Goal: Information Seeking & Learning: Learn about a topic

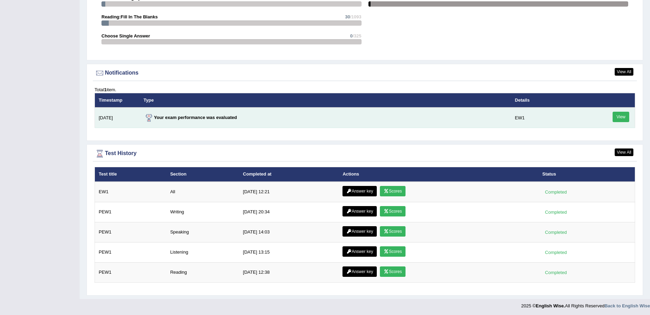
scroll to position [786, 0]
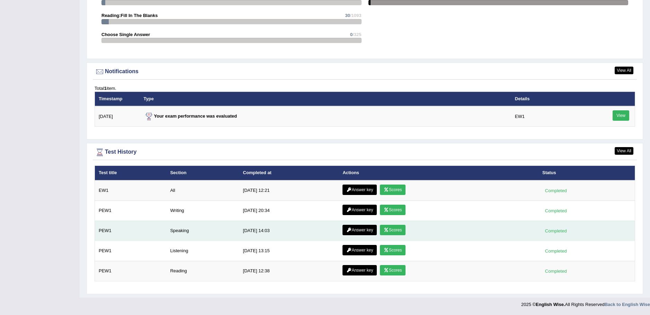
click at [393, 229] on link "Scores" at bounding box center [393, 229] width 26 height 10
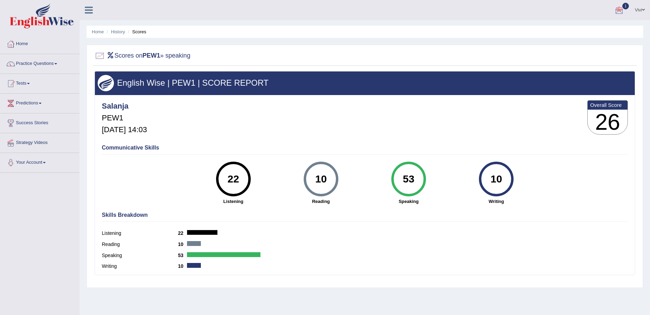
click at [620, 10] on div at bounding box center [619, 10] width 10 height 10
click at [565, 117] on div "Salanja PEW1 Aug 17, 2025, 14:03 Overall Score 26" at bounding box center [365, 118] width 530 height 41
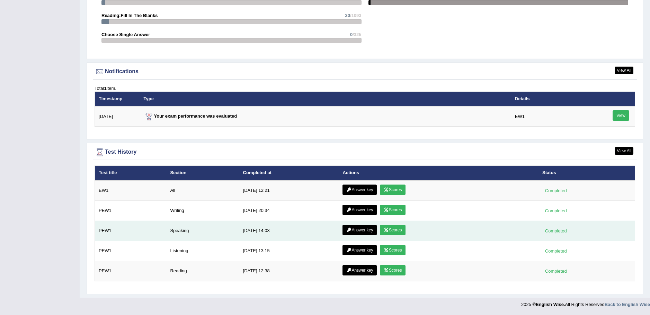
click at [358, 228] on link "Answer key" at bounding box center [360, 229] width 34 height 10
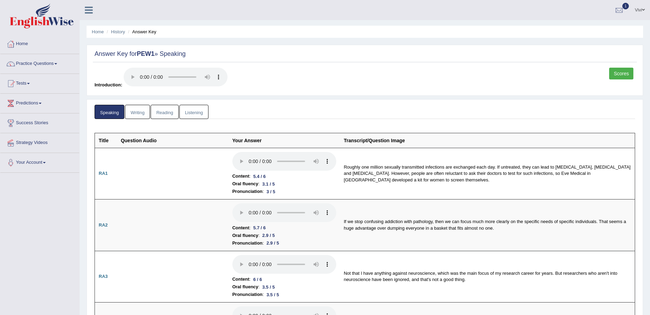
click at [136, 113] on link "Writing" at bounding box center [137, 112] width 25 height 14
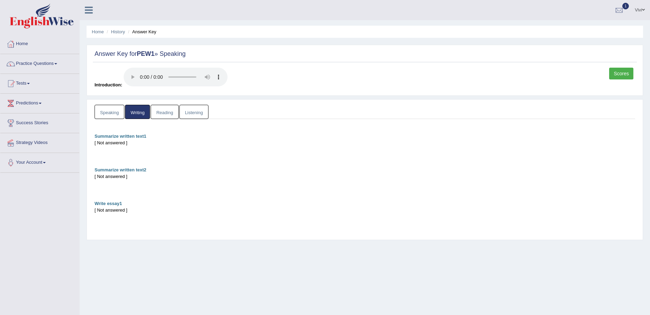
click at [165, 109] on link "Reading" at bounding box center [165, 112] width 28 height 14
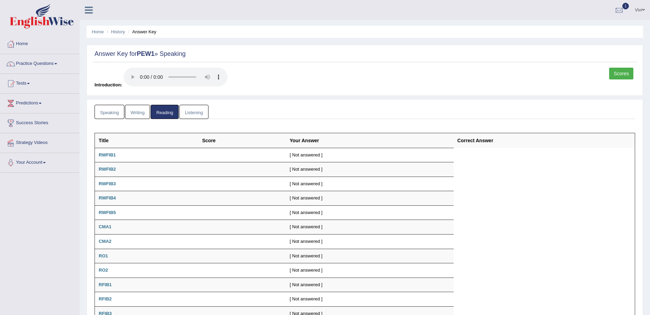
click at [198, 111] on link "Listening" at bounding box center [193, 112] width 29 height 14
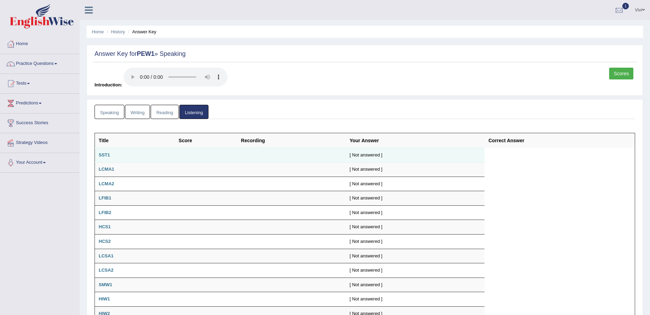
click at [105, 155] on b "SST1" at bounding box center [104, 154] width 11 height 5
click at [112, 154] on td "SST1" at bounding box center [135, 155] width 80 height 15
click at [120, 30] on link "History" at bounding box center [118, 31] width 14 height 5
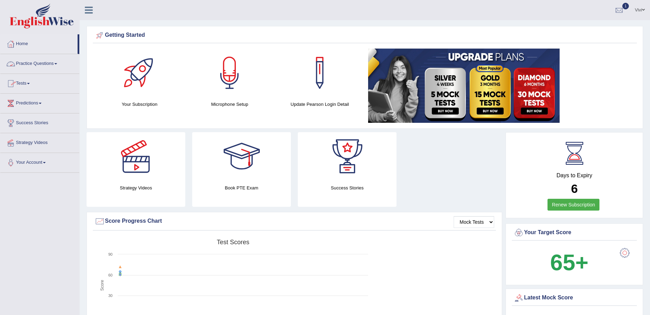
click at [55, 62] on link "Practice Questions" at bounding box center [39, 62] width 79 height 17
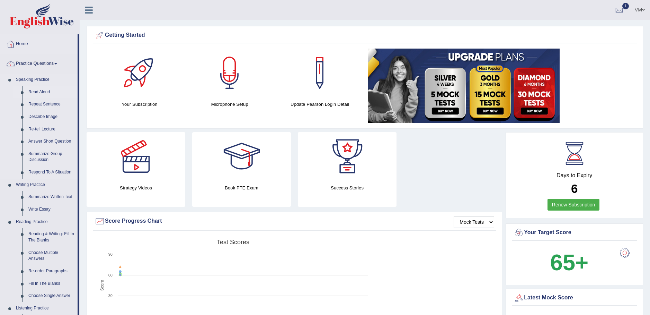
click at [45, 92] on link "Read Aloud" at bounding box center [51, 92] width 52 height 12
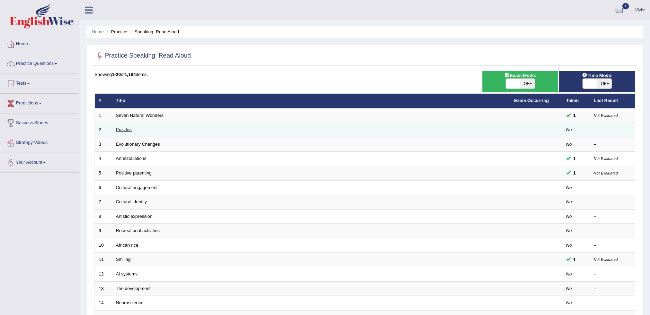
click at [124, 130] on link "Puzzles" at bounding box center [124, 129] width 16 height 5
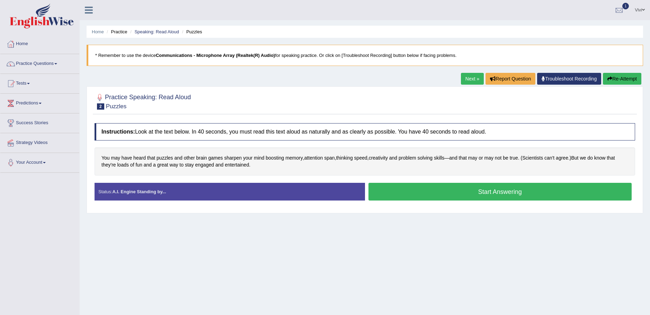
click at [494, 192] on button "Start Answering" at bounding box center [501, 192] width 264 height 18
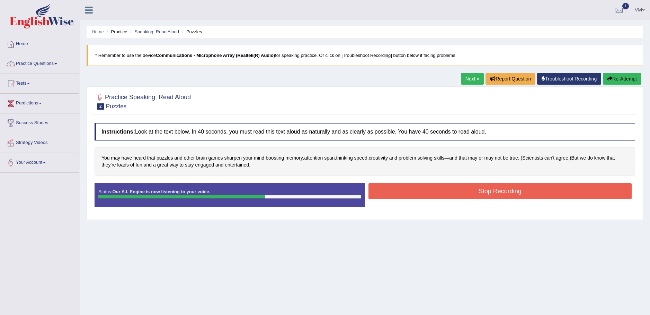
click at [490, 193] on button "Stop Recording" at bounding box center [501, 191] width 264 height 16
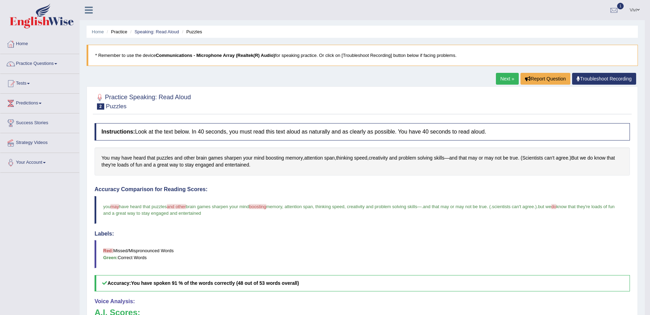
click at [507, 77] on link "Next »" at bounding box center [507, 79] width 23 height 12
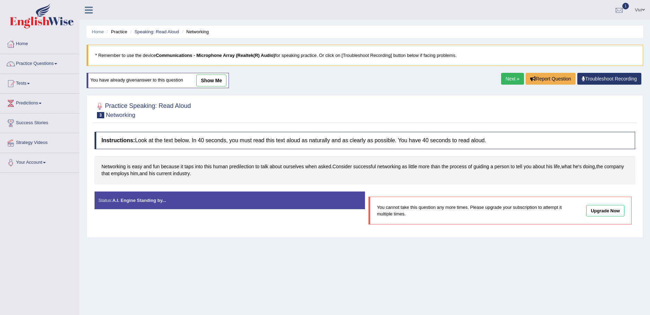
click at [216, 80] on link "show me" at bounding box center [211, 80] width 30 height 12
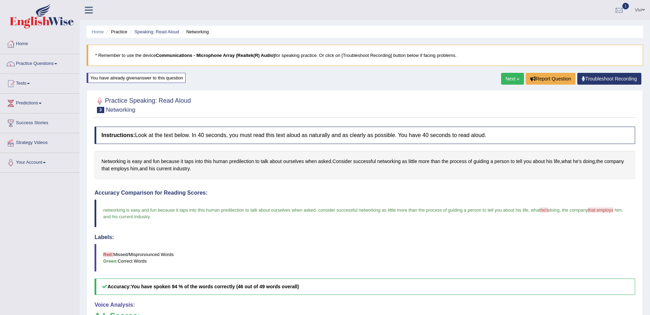
click at [508, 77] on link "Next »" at bounding box center [512, 79] width 23 height 12
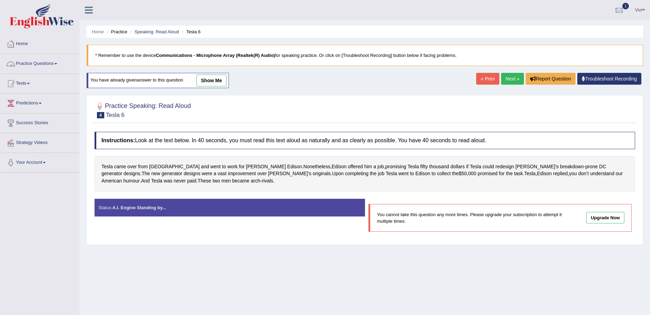
click at [56, 62] on link "Practice Questions" at bounding box center [39, 62] width 79 height 17
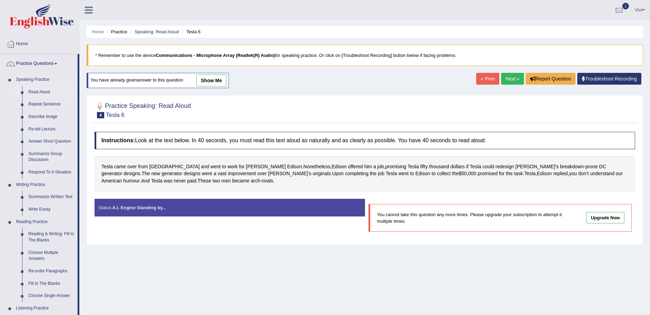
click at [40, 91] on link "Read Aloud" at bounding box center [51, 92] width 52 height 12
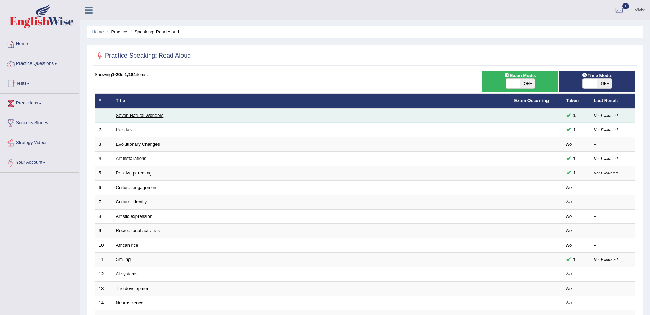
click at [149, 116] on link "Seven Natural Wonders" at bounding box center [140, 115] width 48 height 5
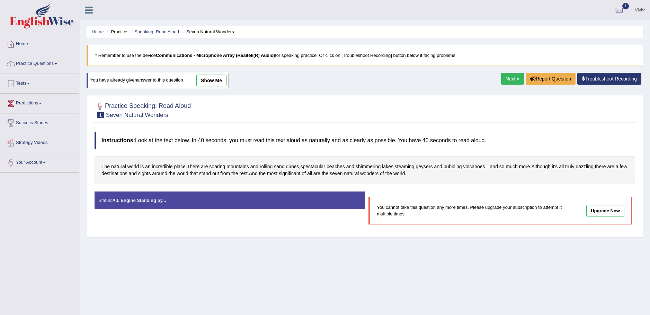
click at [217, 78] on link "show me" at bounding box center [211, 80] width 30 height 12
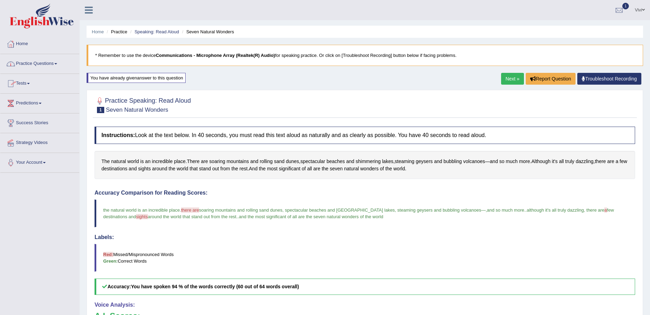
click at [56, 62] on link "Practice Questions" at bounding box center [39, 62] width 79 height 17
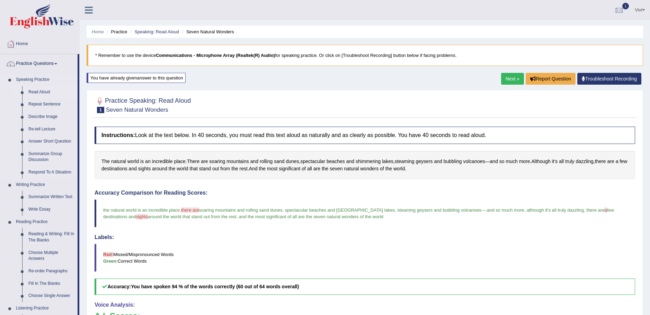
click at [46, 92] on link "Read Aloud" at bounding box center [51, 92] width 52 height 12
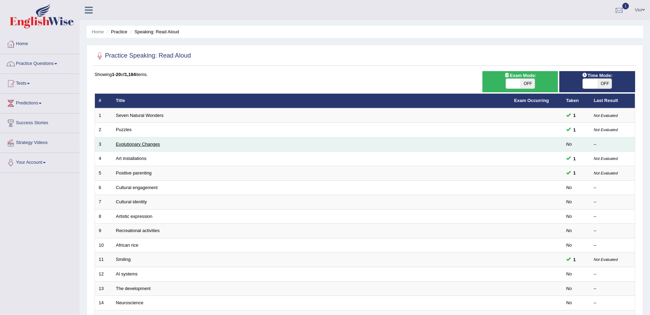
click at [152, 144] on link "Evolutionary Changes" at bounding box center [138, 143] width 44 height 5
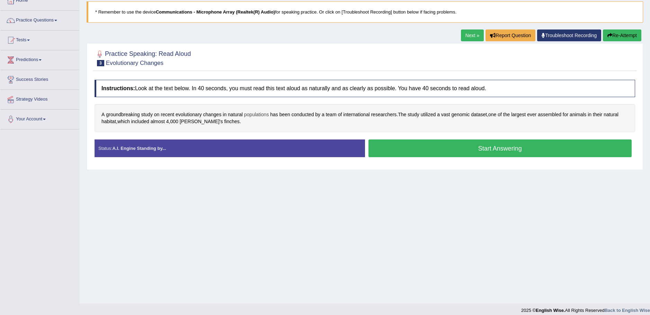
scroll to position [49, 0]
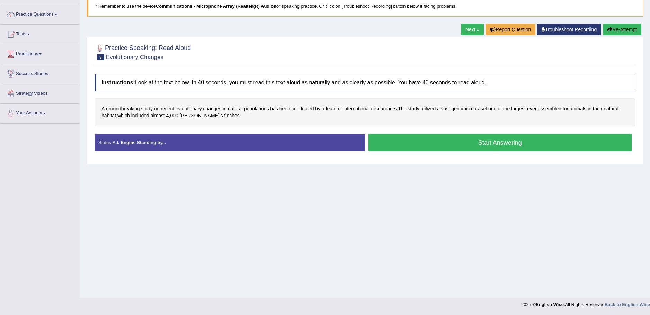
click at [502, 143] on button "Start Answering" at bounding box center [501, 142] width 264 height 18
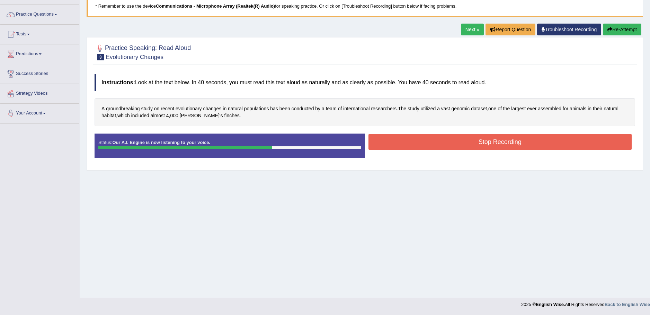
click at [493, 139] on button "Stop Recording" at bounding box center [501, 142] width 264 height 16
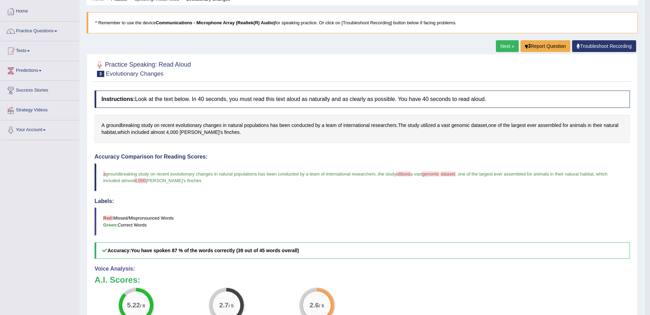
scroll to position [0, 0]
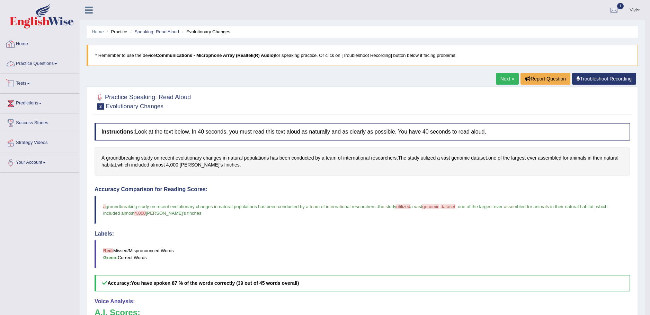
click at [55, 64] on link "Practice Questions" at bounding box center [39, 62] width 79 height 17
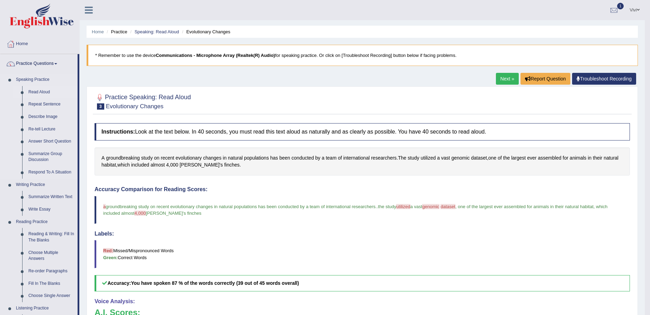
click at [46, 89] on link "Read Aloud" at bounding box center [51, 92] width 52 height 12
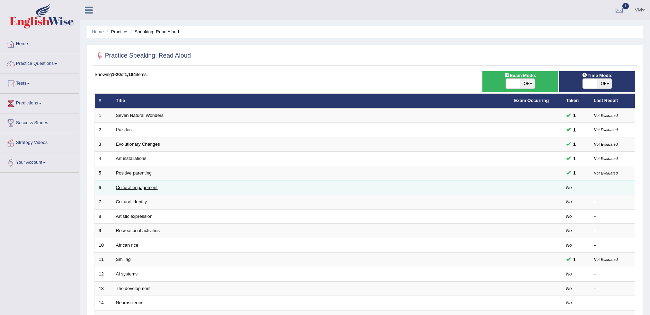
click at [143, 188] on link "Cultural engagement" at bounding box center [137, 187] width 42 height 5
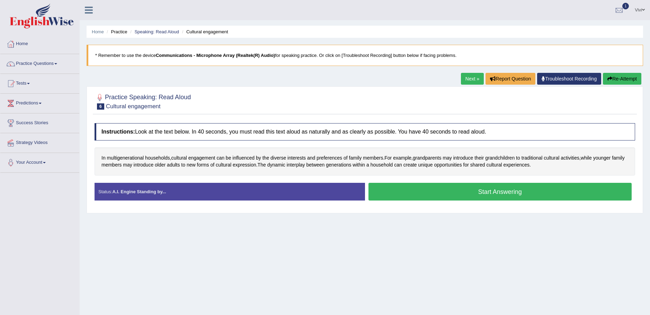
click at [499, 193] on button "Start Answering" at bounding box center [501, 192] width 264 height 18
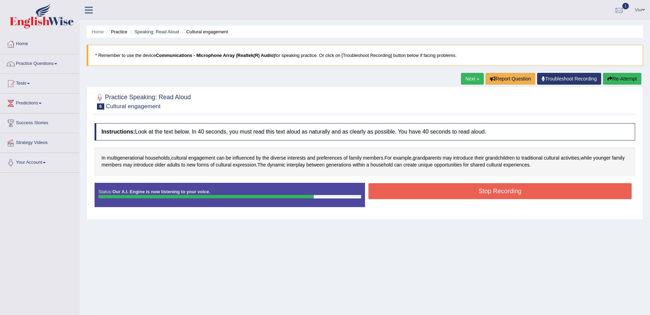
click at [501, 193] on button "Stop Recording" at bounding box center [501, 191] width 264 height 16
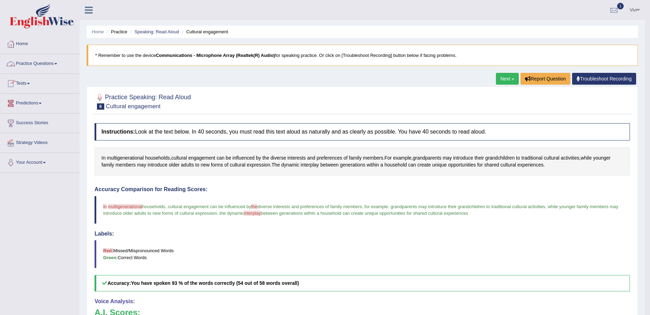
click at [57, 62] on link "Practice Questions" at bounding box center [39, 62] width 79 height 17
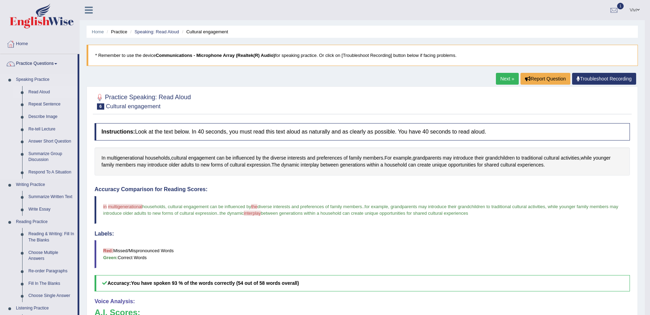
click at [46, 91] on link "Read Aloud" at bounding box center [51, 92] width 52 height 12
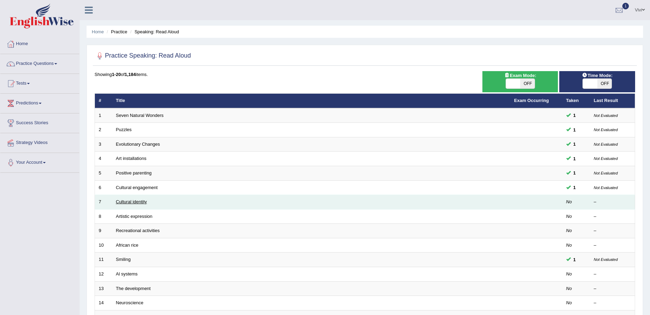
click at [141, 202] on link "Cultural identity" at bounding box center [131, 201] width 31 height 5
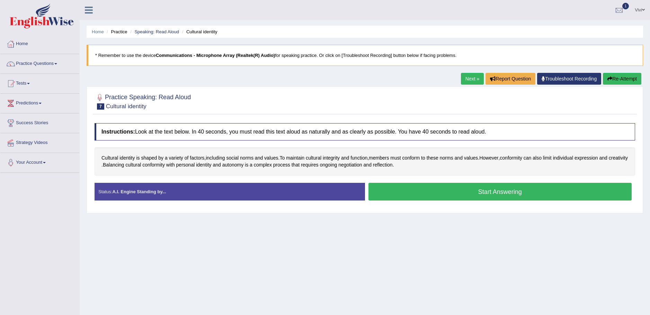
click at [492, 189] on button "Start Answering" at bounding box center [501, 192] width 264 height 18
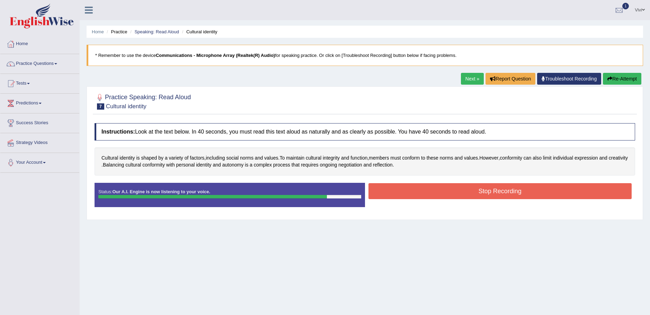
click at [492, 189] on button "Stop Recording" at bounding box center [501, 191] width 264 height 16
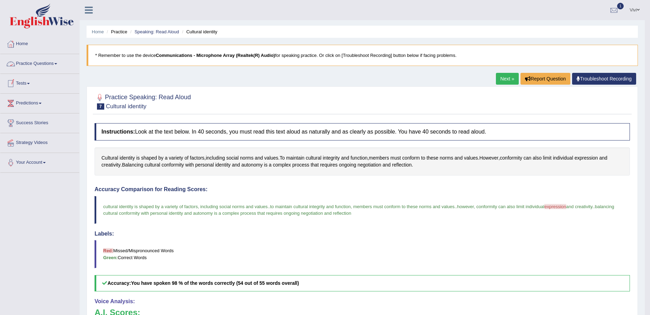
click at [57, 64] on span at bounding box center [55, 63] width 3 height 1
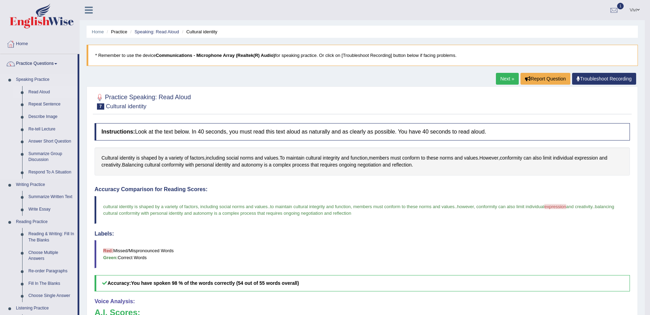
click at [47, 93] on link "Read Aloud" at bounding box center [51, 92] width 52 height 12
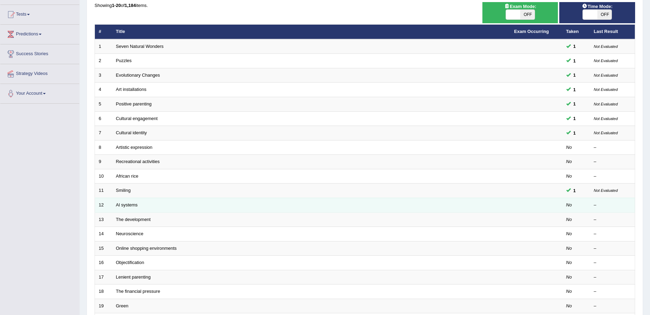
scroll to position [69, 0]
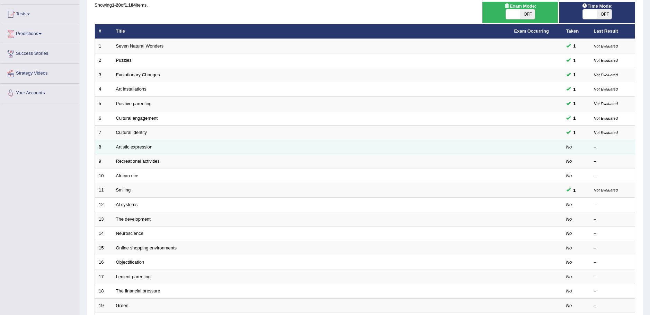
click at [144, 146] on link "Artistic expression" at bounding box center [134, 146] width 36 height 5
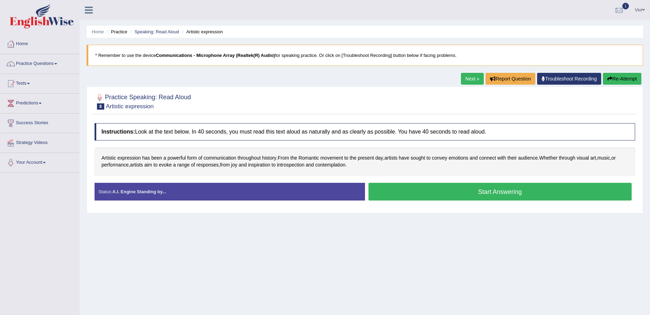
click at [492, 192] on button "Start Answering" at bounding box center [501, 192] width 264 height 18
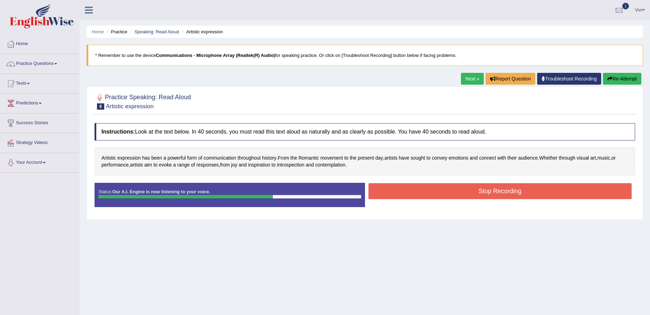
click at [492, 192] on button "Stop Recording" at bounding box center [501, 191] width 264 height 16
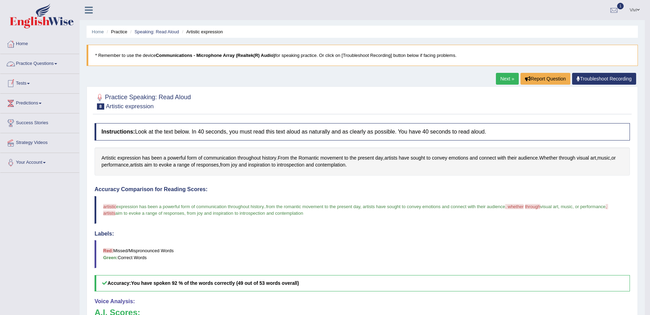
click at [57, 63] on span at bounding box center [55, 63] width 3 height 1
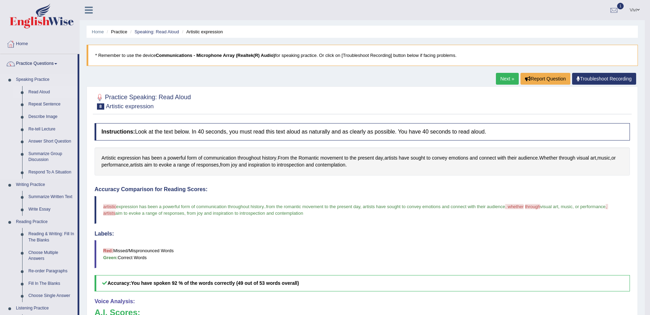
click at [44, 91] on link "Read Aloud" at bounding box center [51, 92] width 52 height 12
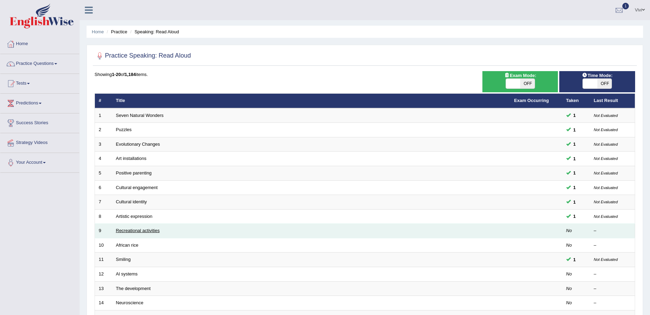
click at [147, 231] on link "Recreational activities" at bounding box center [138, 230] width 44 height 5
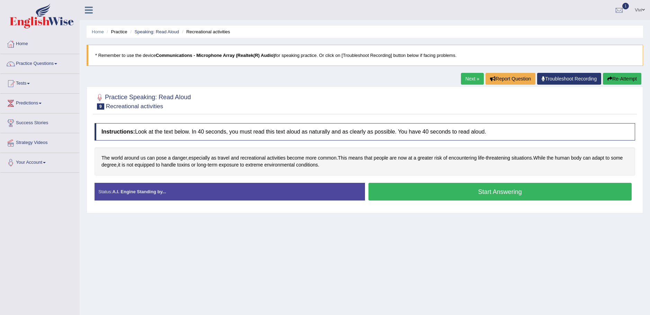
click at [506, 192] on button "Start Answering" at bounding box center [501, 192] width 264 height 18
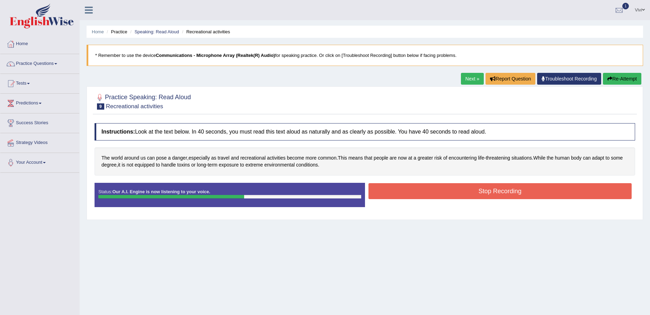
click at [506, 192] on button "Stop Recording" at bounding box center [501, 191] width 264 height 16
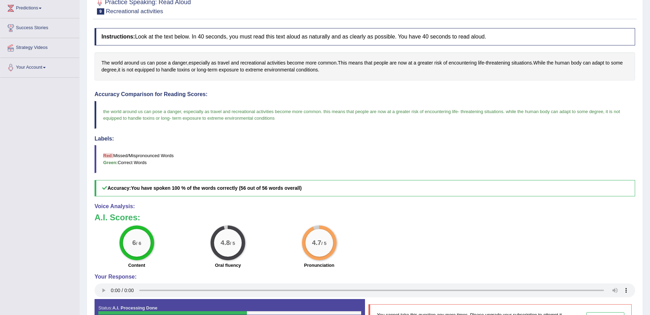
scroll to position [104, 0]
